Goal: Transaction & Acquisition: Purchase product/service

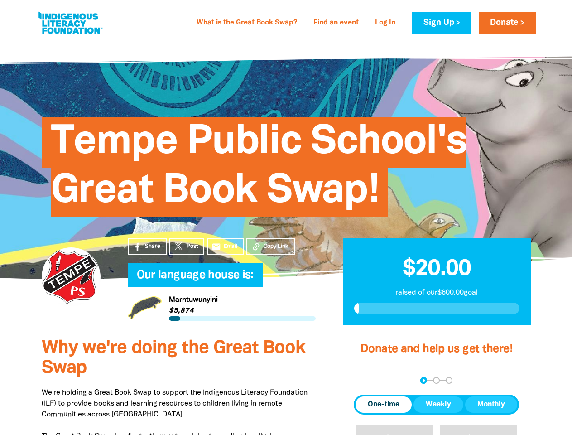
click at [286, 216] on span "Tempe Public School's Great Book Swap!" at bounding box center [259, 170] width 416 height 93
click at [270, 246] on span "Copy Link" at bounding box center [276, 246] width 25 height 8
click at [366, 380] on div "arrow_back Back Step 1 Step 2 Step 3" at bounding box center [436, 380] width 165 height 7
click at [423, 380] on div "Navigate to step 1 of 3 to enter your donation amount" at bounding box center [424, 380] width 2 height 2
click at [384, 404] on span "One-time" at bounding box center [384, 404] width 32 height 11
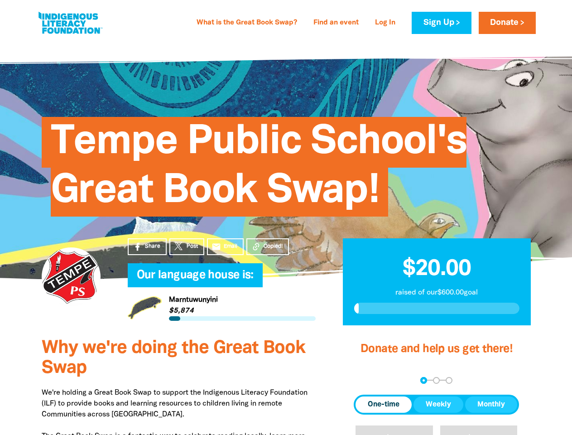
click at [438, 404] on span "Weekly" at bounding box center [438, 404] width 25 height 11
click at [491, 404] on span "Monthly" at bounding box center [491, 404] width 28 height 11
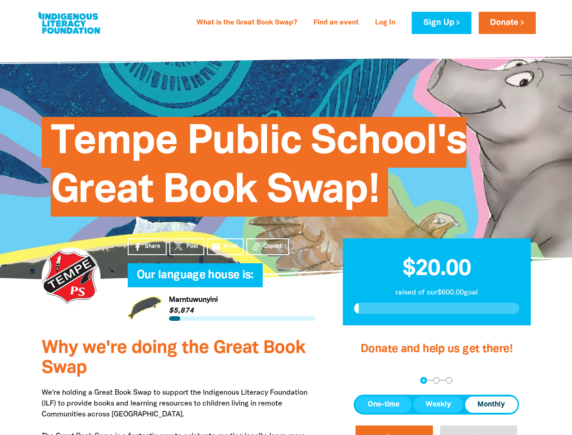
click at [394, 430] on button "$20" at bounding box center [394, 440] width 77 height 31
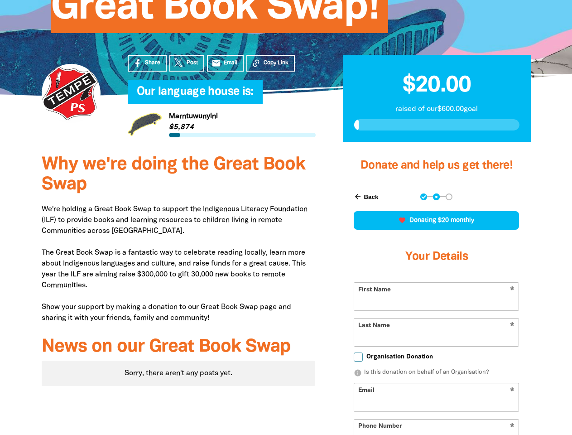
scroll to position [258, 0]
